Goal: Book appointment/travel/reservation

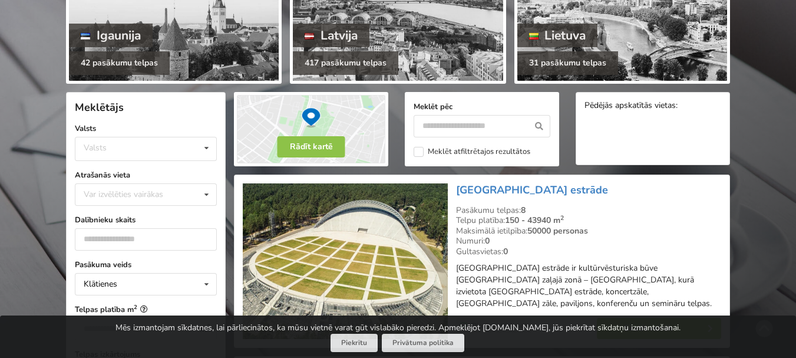
scroll to position [177, 0]
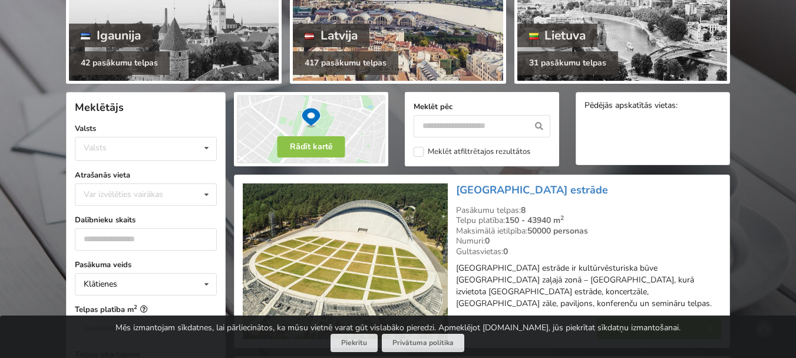
click at [405, 37] on div at bounding box center [398, 25] width 210 height 112
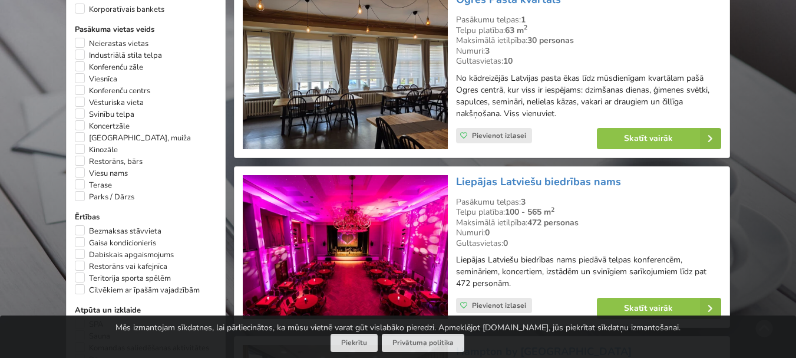
scroll to position [648, 0]
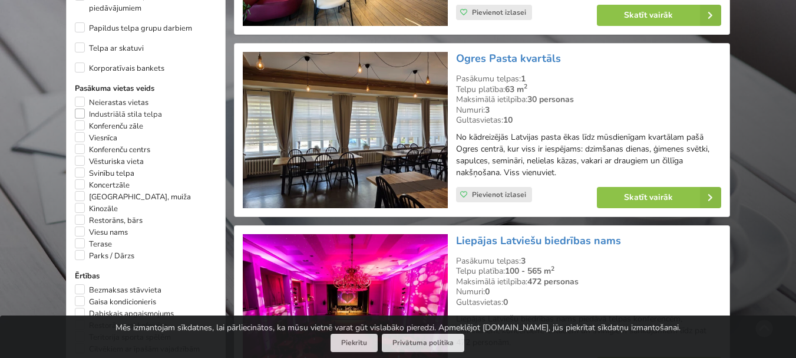
click at [119, 111] on label "Industriālā stila telpa" at bounding box center [118, 114] width 87 height 12
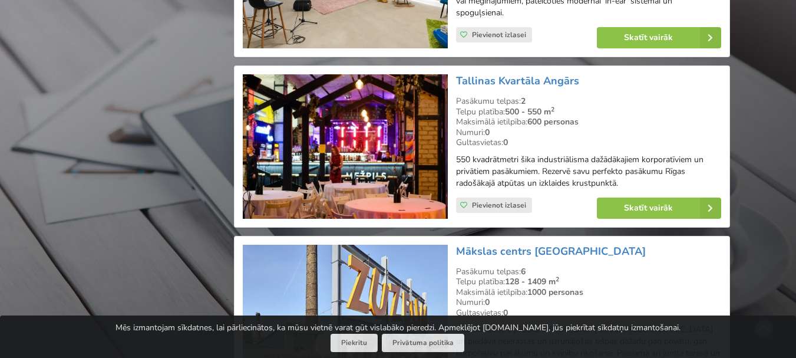
scroll to position [2150, 0]
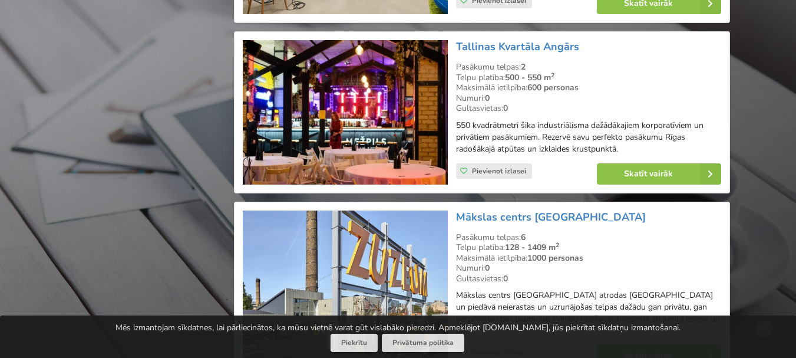
click at [368, 137] on img at bounding box center [345, 112] width 204 height 144
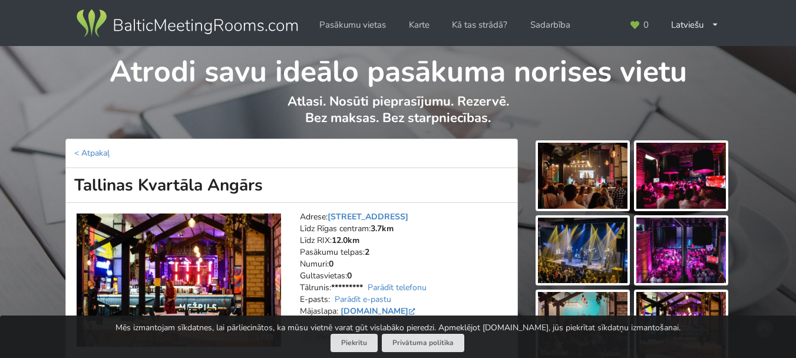
click at [581, 171] on img at bounding box center [583, 176] width 90 height 66
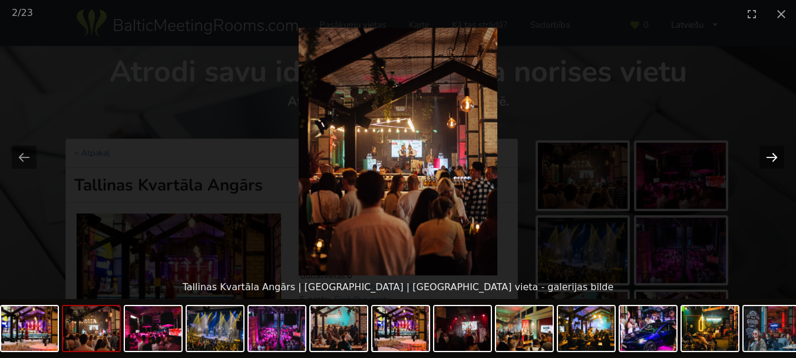
click at [771, 157] on button "Next slide" at bounding box center [771, 157] width 25 height 23
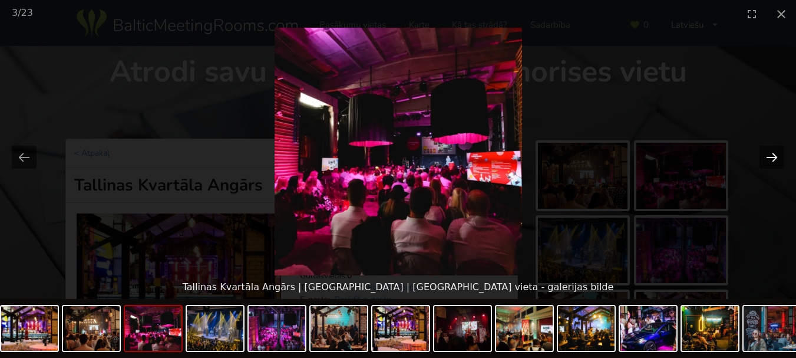
click at [771, 157] on button "Next slide" at bounding box center [771, 157] width 25 height 23
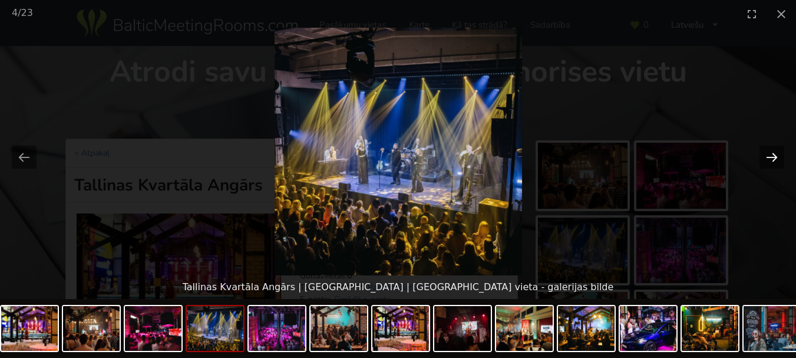
click at [771, 157] on button "Next slide" at bounding box center [771, 157] width 25 height 23
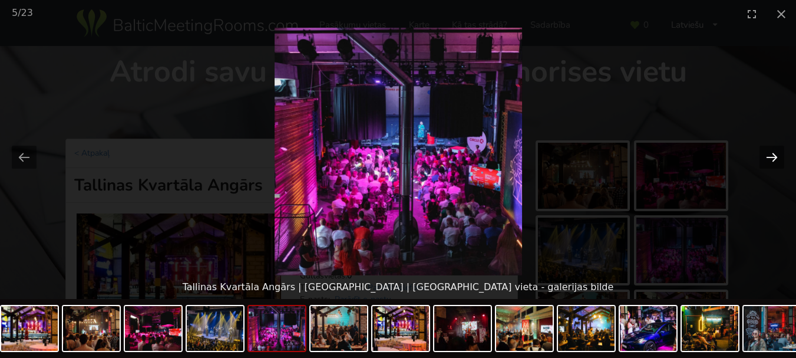
click at [771, 157] on button "Next slide" at bounding box center [771, 157] width 25 height 23
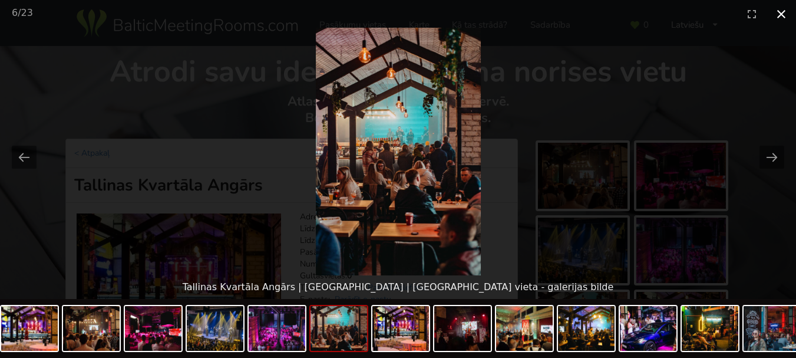
click at [784, 12] on button "Close gallery" at bounding box center [781, 14] width 29 height 28
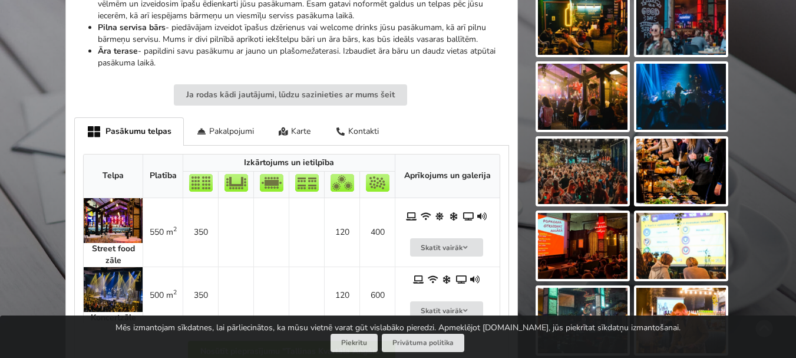
scroll to position [530, 0]
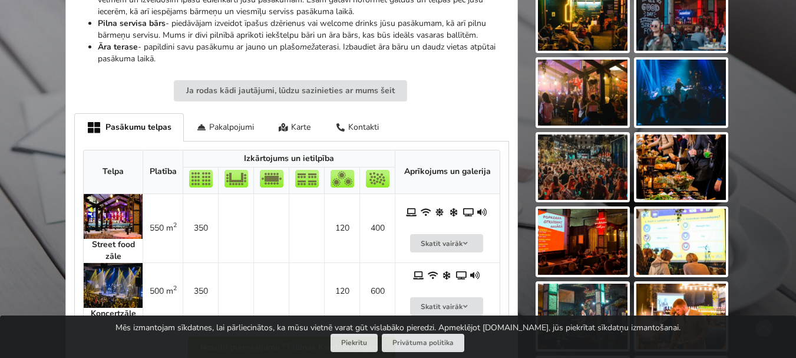
click at [109, 218] on img at bounding box center [113, 216] width 59 height 45
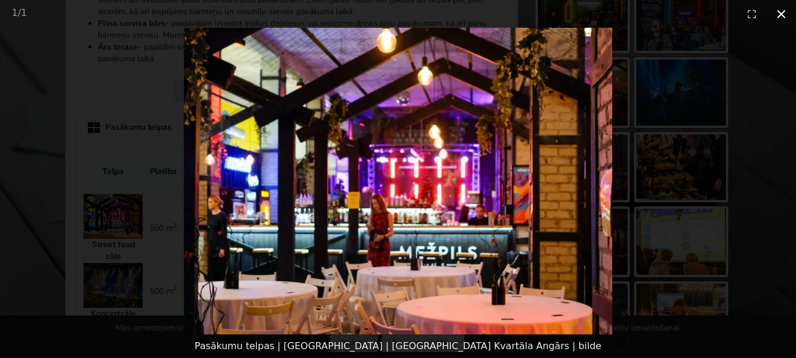
click at [785, 15] on button "Close gallery" at bounding box center [781, 14] width 29 height 28
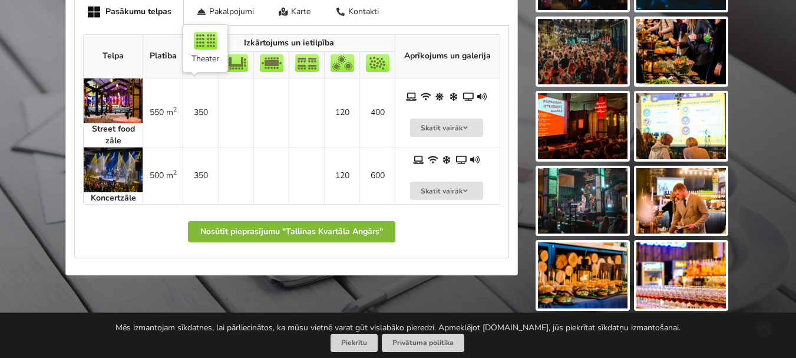
scroll to position [648, 0]
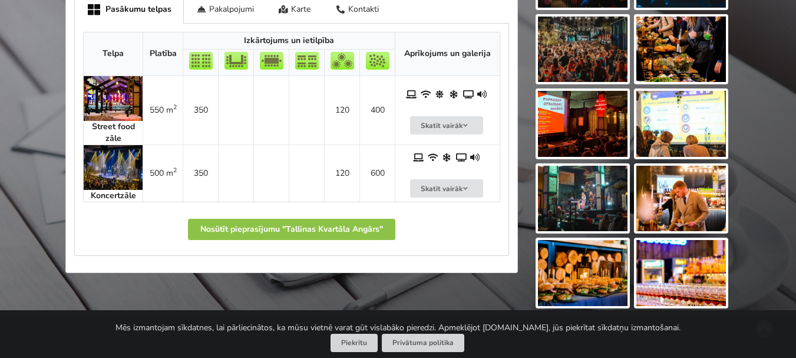
click at [113, 170] on img at bounding box center [113, 167] width 59 height 45
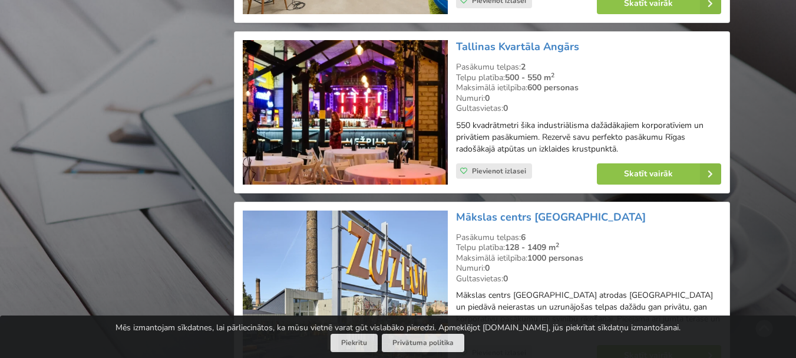
scroll to position [2150, 0]
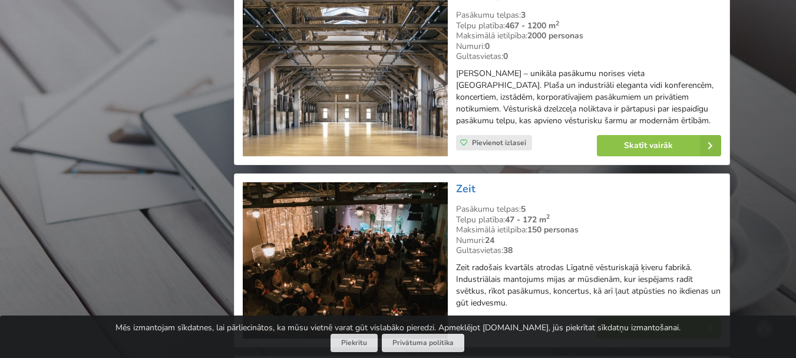
scroll to position [1438, 0]
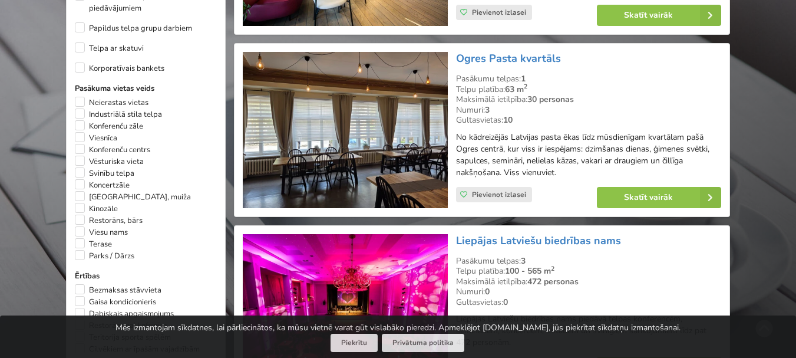
scroll to position [648, 0]
